Goal: Communication & Community: Ask a question

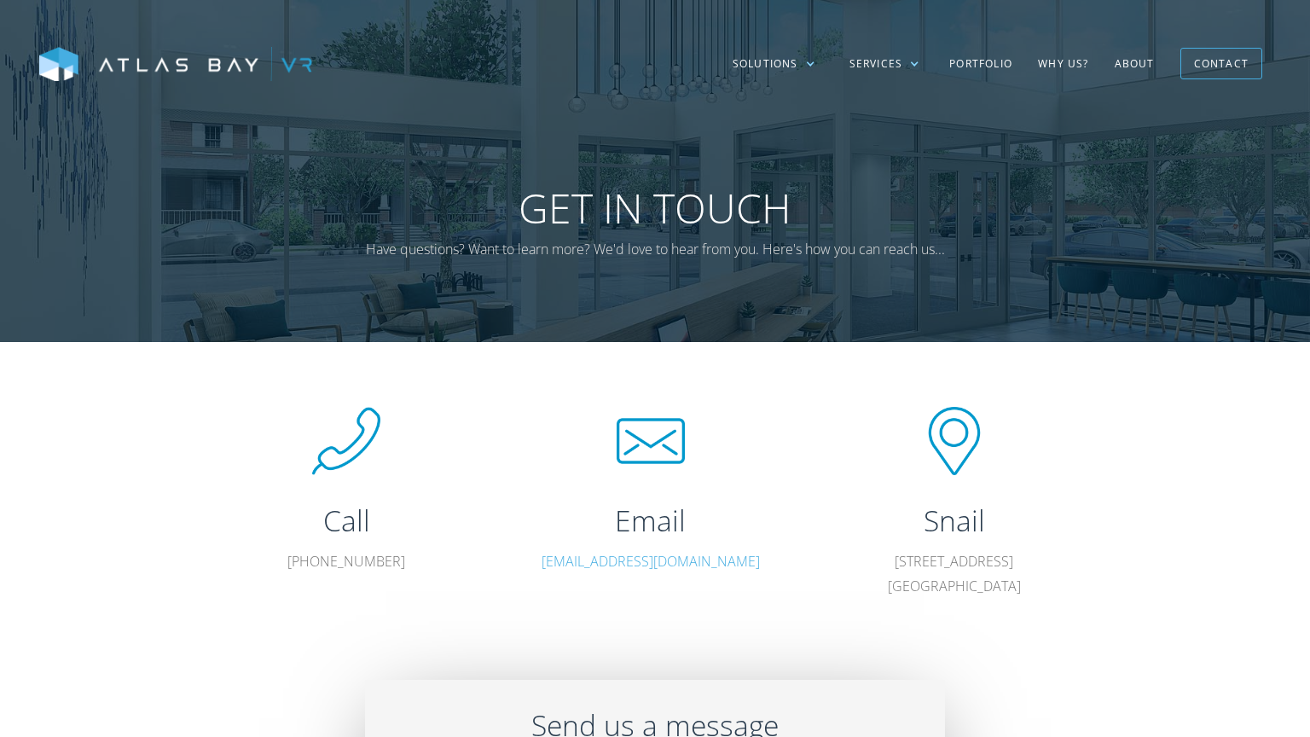
scroll to position [424, 0]
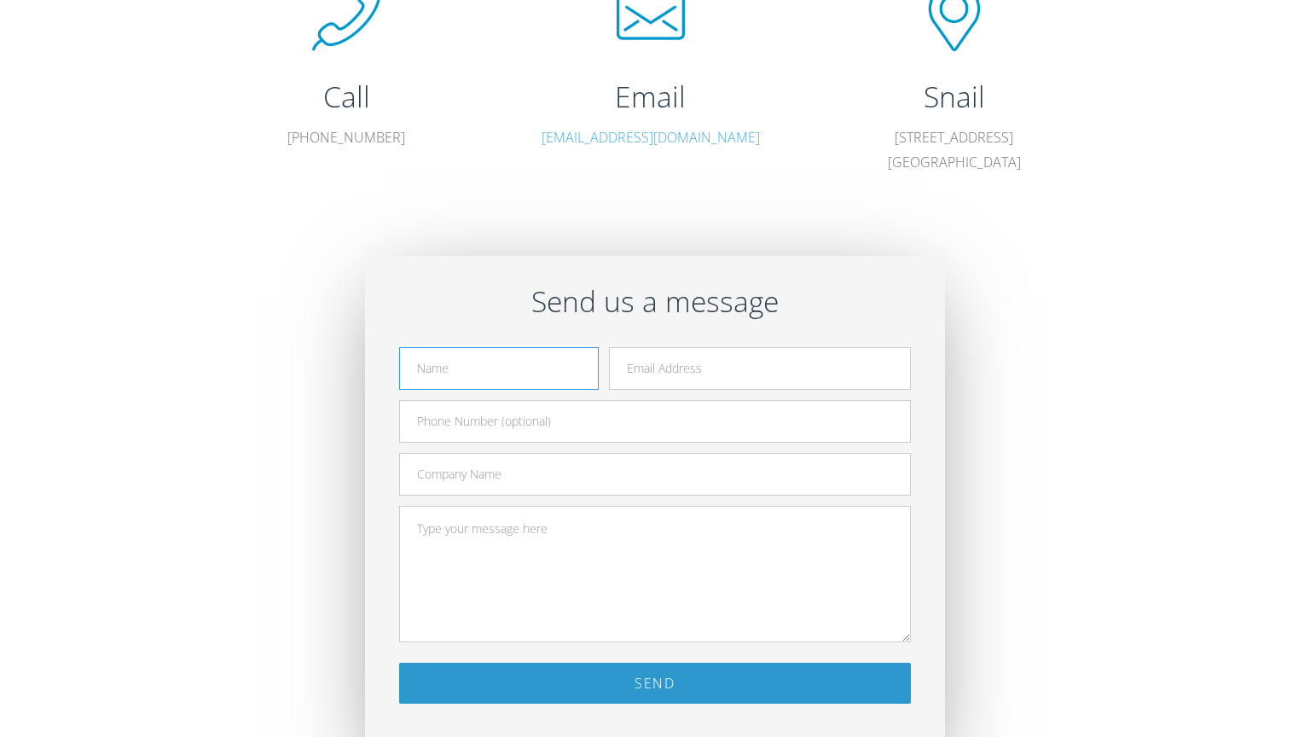
click at [499, 368] on input "text" at bounding box center [499, 368] width 200 height 43
type input "Hi, I'm [PERSON_NAME], with [PERSON_NAME], and we help multifamily operators re…"
click at [760, 368] on input "email" at bounding box center [760, 368] width 302 height 43
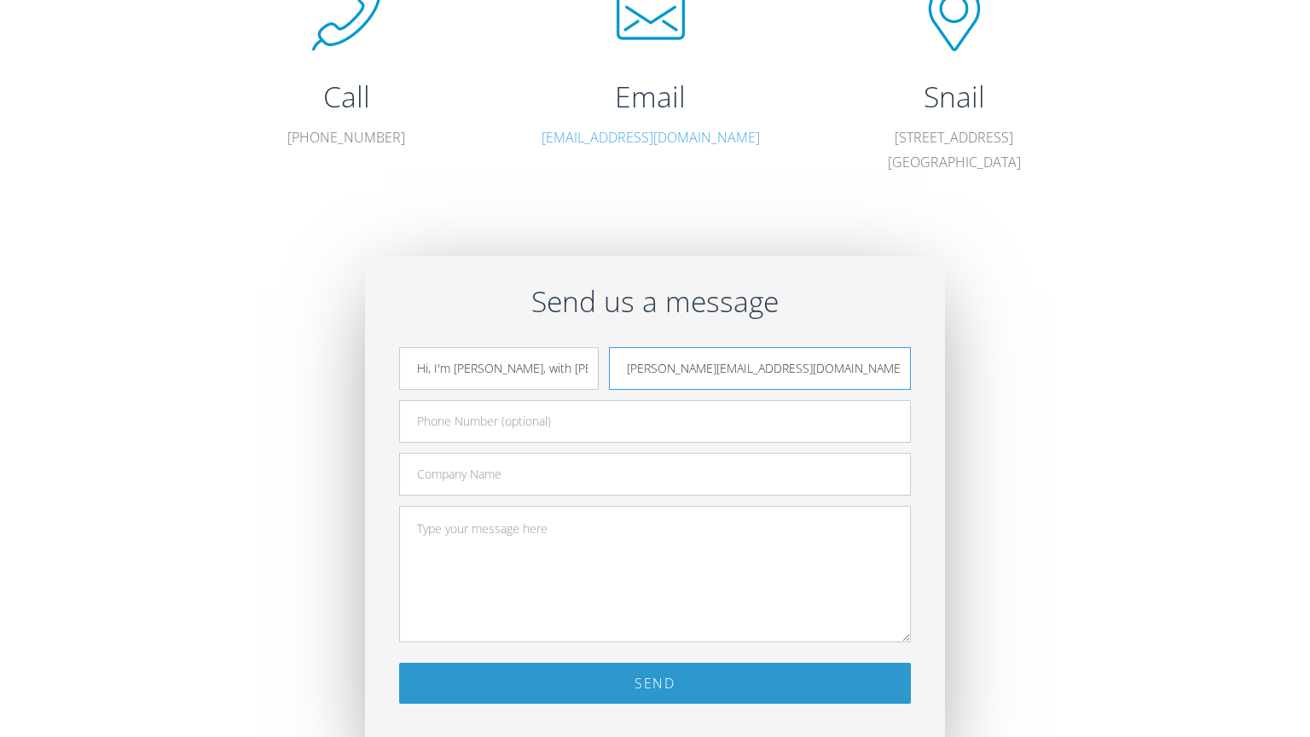
type input "[PERSON_NAME][EMAIL_ADDRESS][DOMAIN_NAME]"
click at [655, 420] on input "text" at bounding box center [655, 421] width 512 height 43
type input "7734924059"
click at [655, 473] on input "text" at bounding box center [655, 474] width 512 height 43
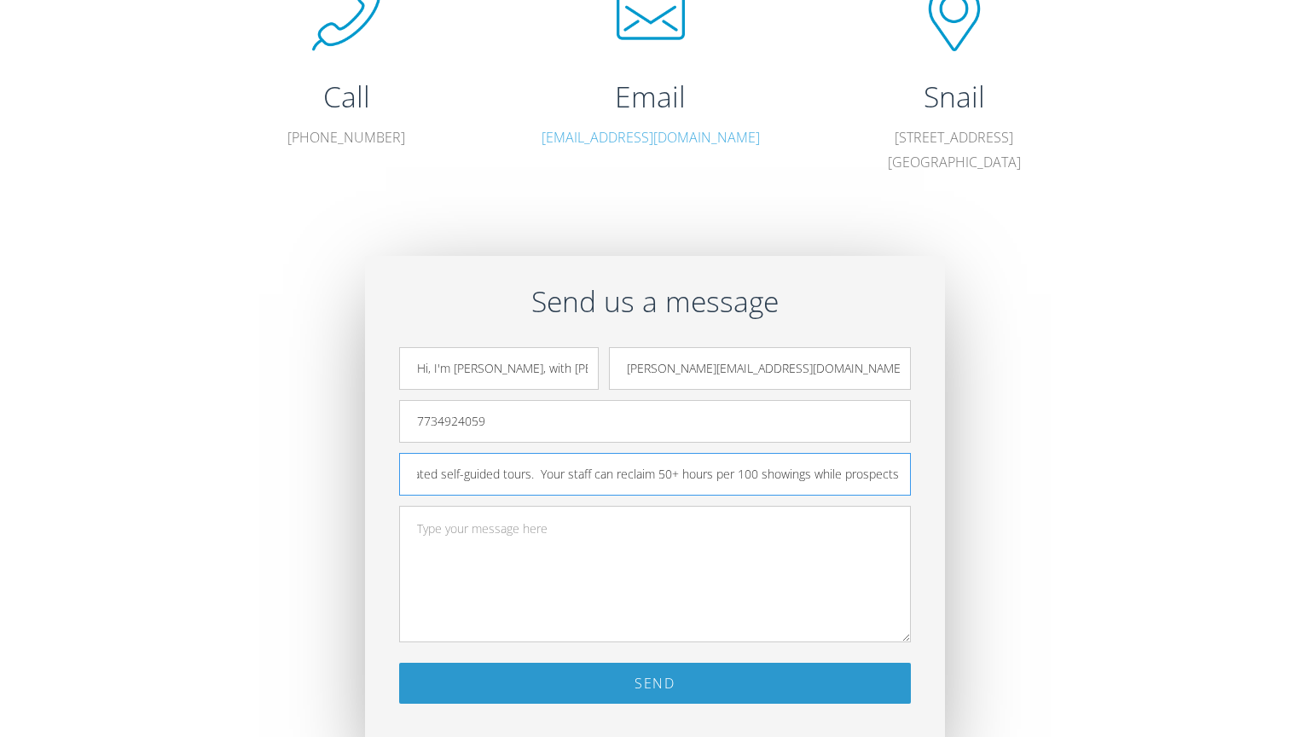
type input "Hi, I'm [PERSON_NAME], with [PERSON_NAME], and we help multifamily operators re…"
click at [655, 573] on textarea at bounding box center [655, 574] width 512 height 136
type textarea "Hi, I'm [PERSON_NAME], with [PERSON_NAME], and we help multifamily operators re…"
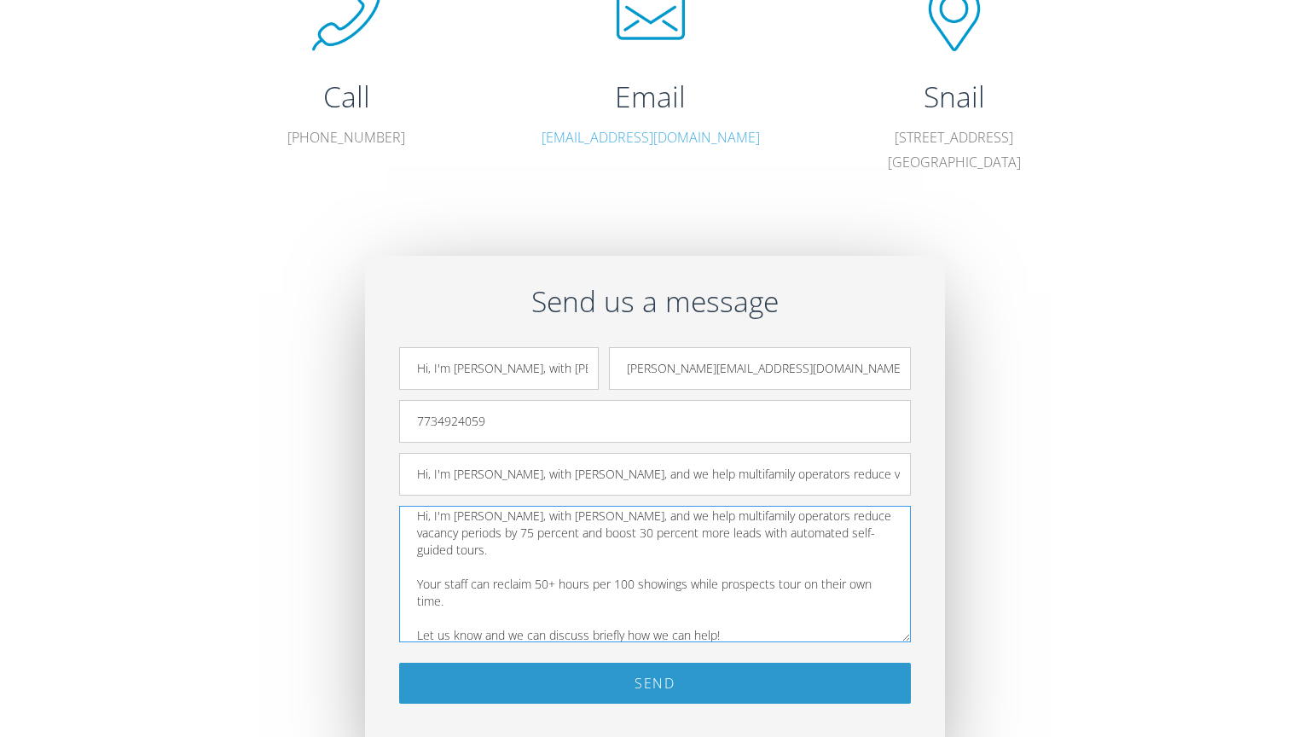
scroll to position [442, 0]
